Goal: Task Accomplishment & Management: Manage account settings

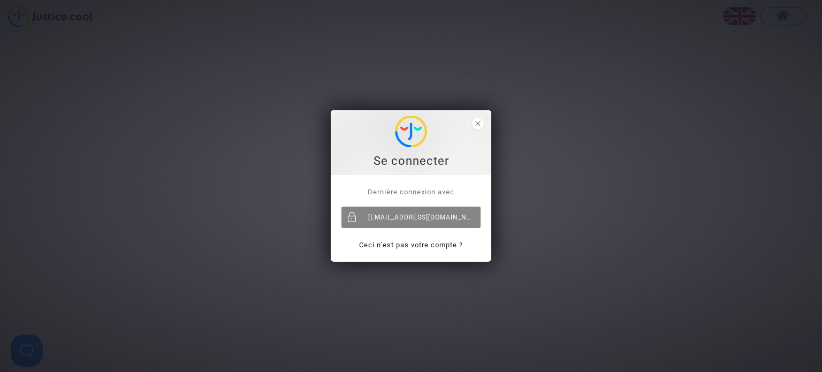
click at [443, 213] on div "neda.dobreva@skyrefund.com" at bounding box center [410, 216] width 139 height 21
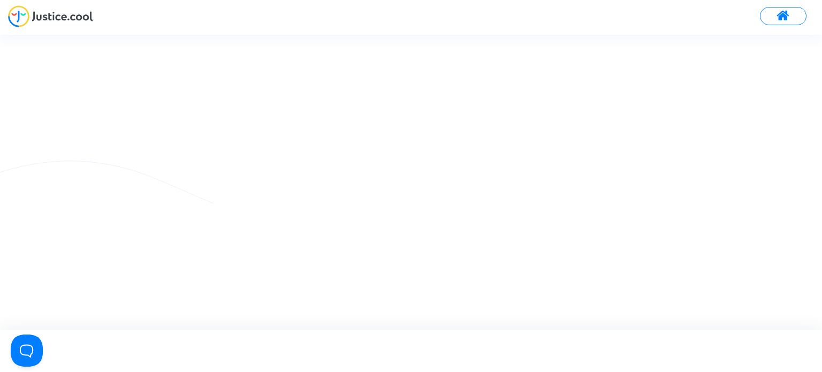
click at [772, 13] on button at bounding box center [783, 16] width 47 height 18
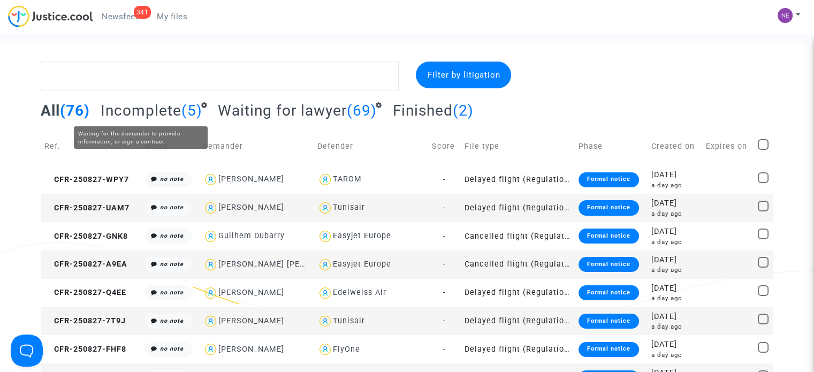
click at [150, 106] on span "Incomplete" at bounding box center [141, 111] width 81 height 18
